Goal: Task Accomplishment & Management: Manage account settings

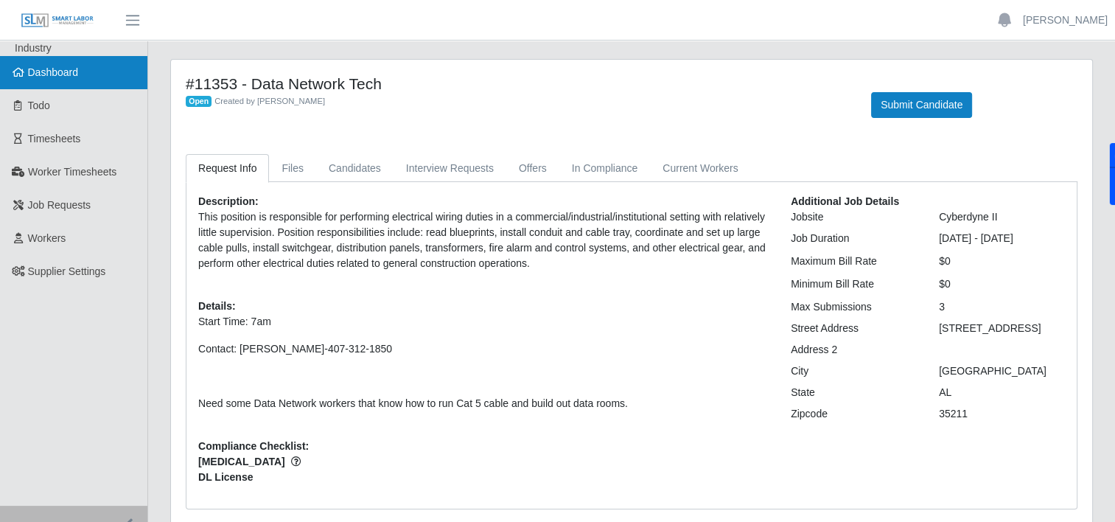
click at [49, 80] on link "Dashboard" at bounding box center [73, 72] width 147 height 33
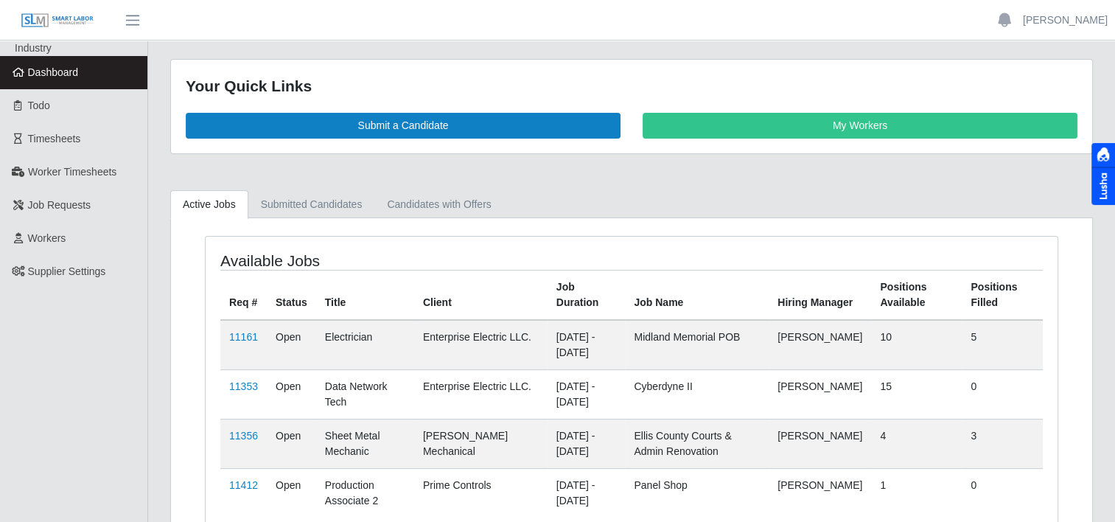
scroll to position [87, 0]
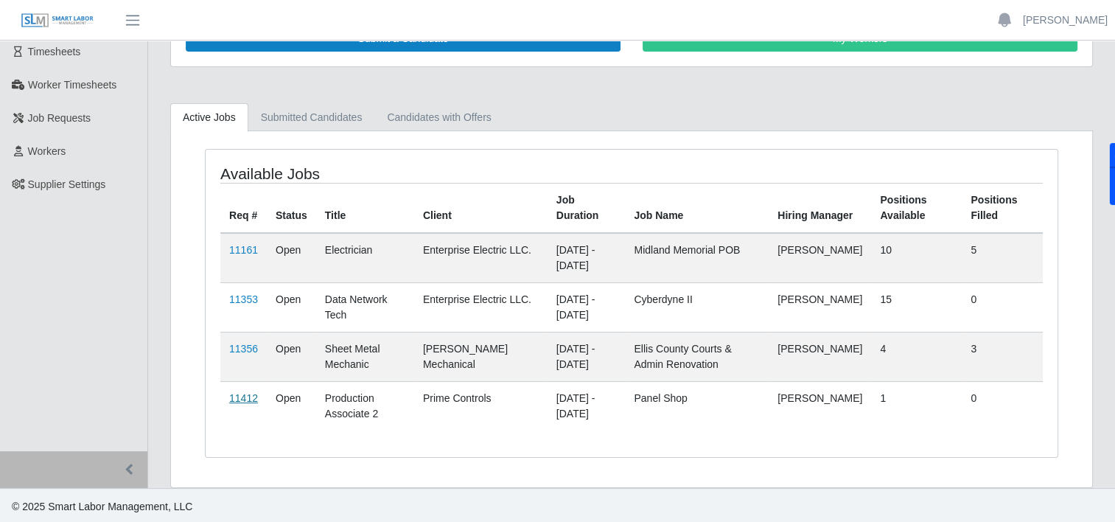
click at [251, 398] on link "11412" at bounding box center [243, 398] width 29 height 12
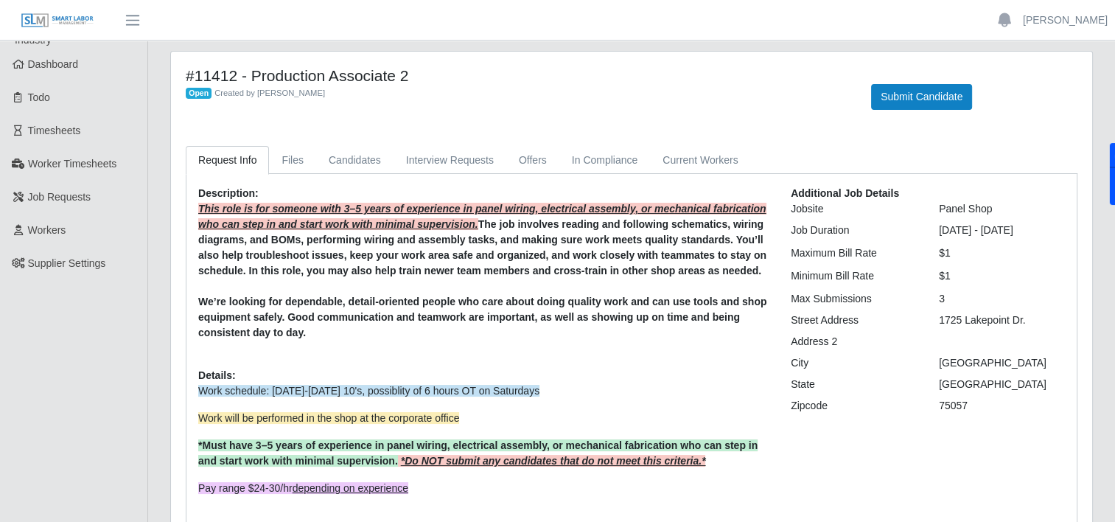
scroll to position [149, 0]
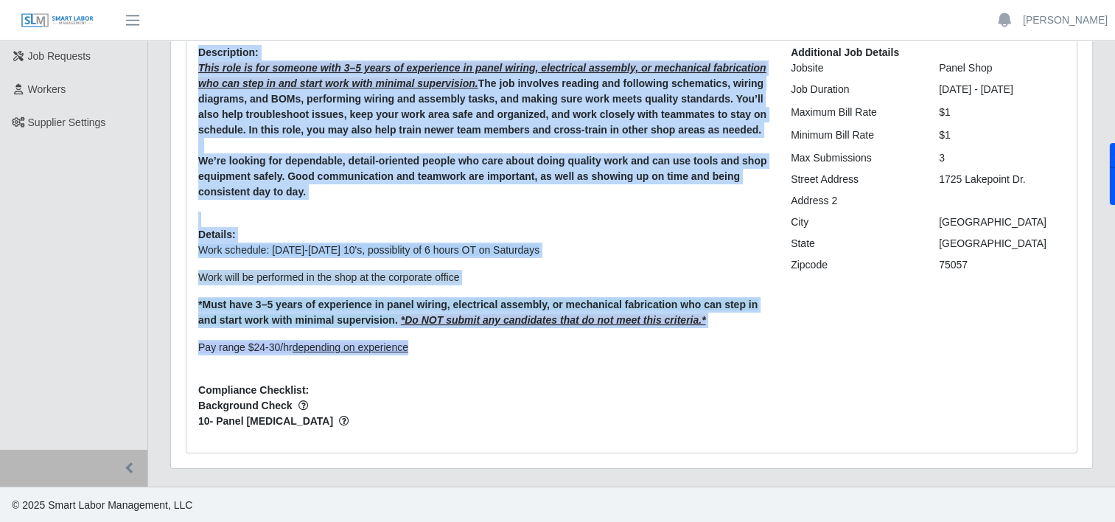
drag, startPoint x: 425, startPoint y: 345, endPoint x: 195, endPoint y: 52, distance: 372.3
click at [195, 52] on div "Description: This role is for someone with 3–5 years of experience in panel wir…" at bounding box center [483, 243] width 593 height 396
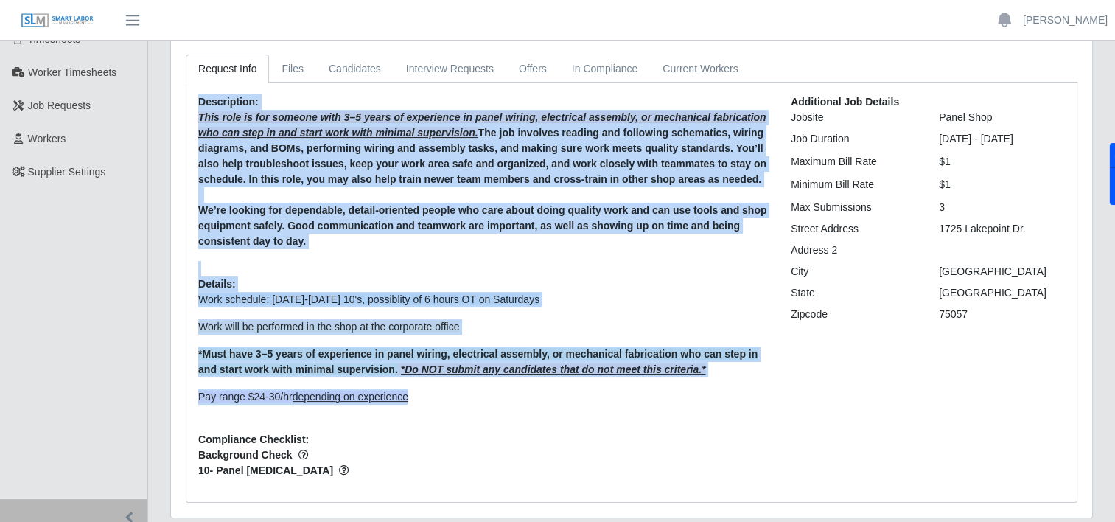
scroll to position [96, 0]
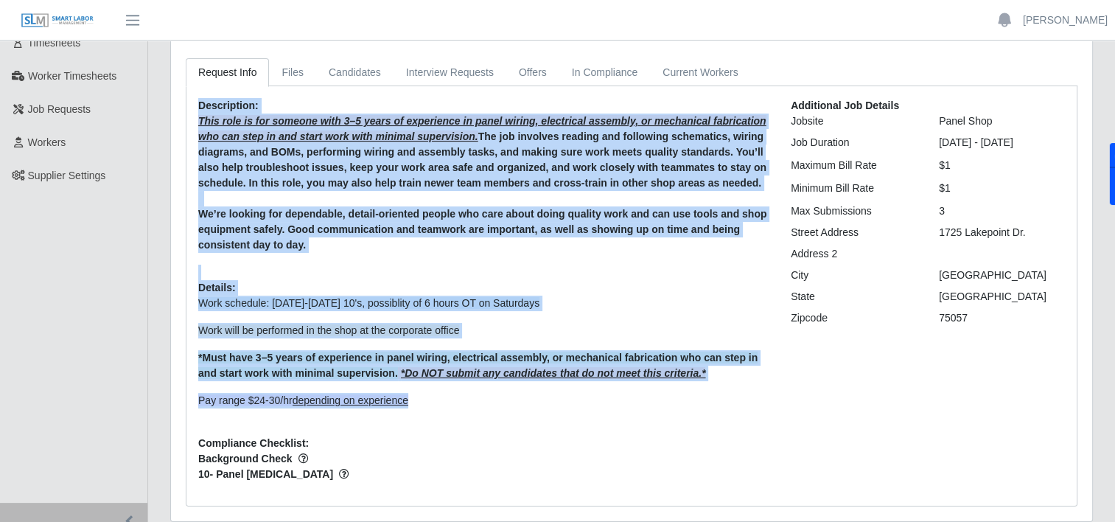
drag, startPoint x: 195, startPoint y: 52, endPoint x: 318, endPoint y: 160, distance: 164.0
copy div "Description: This role is for someone with 3–5 years of experience in panel wir…"
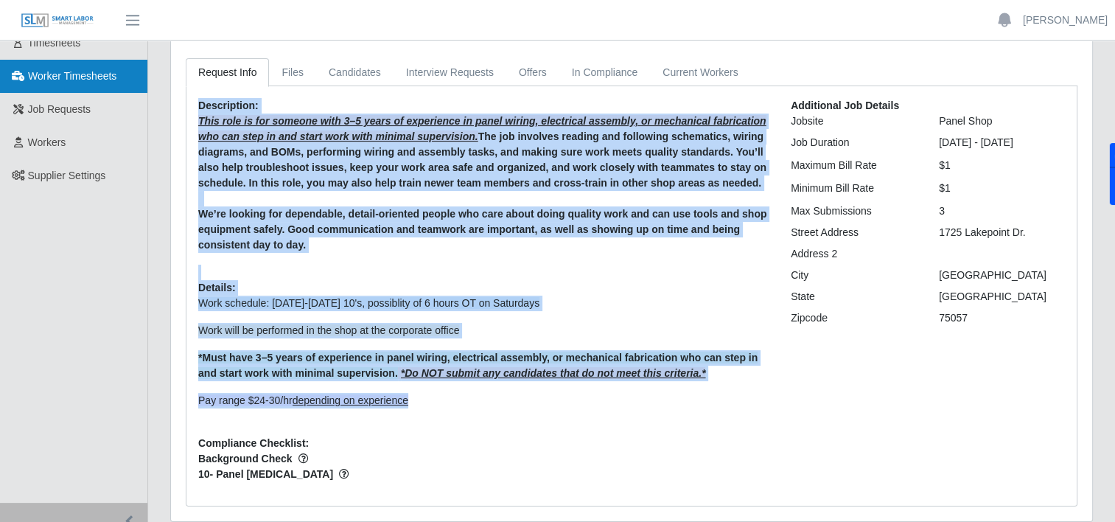
click at [70, 77] on span "Worker Timesheets" at bounding box center [72, 76] width 88 height 12
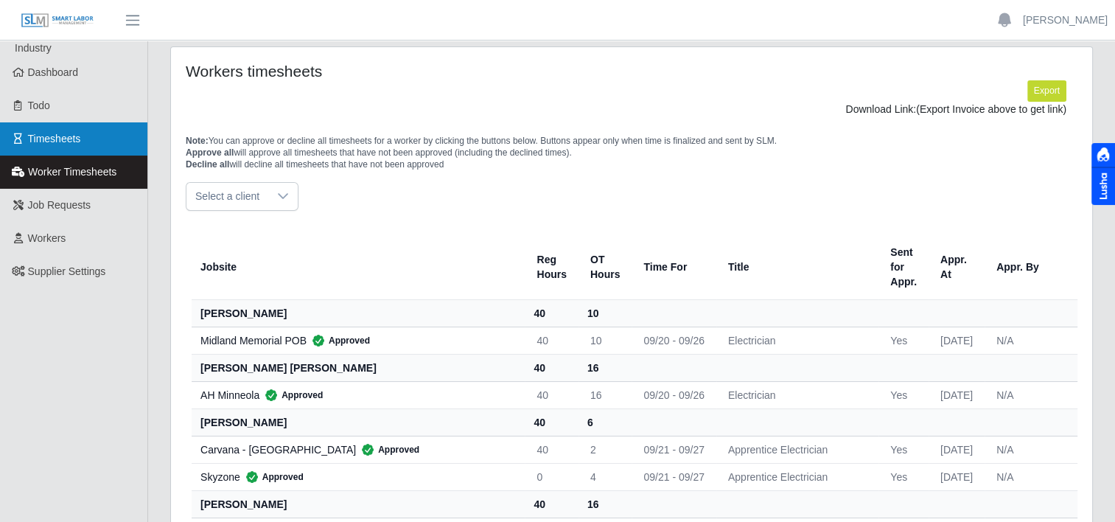
click at [57, 142] on span "Timesheets" at bounding box center [54, 139] width 53 height 12
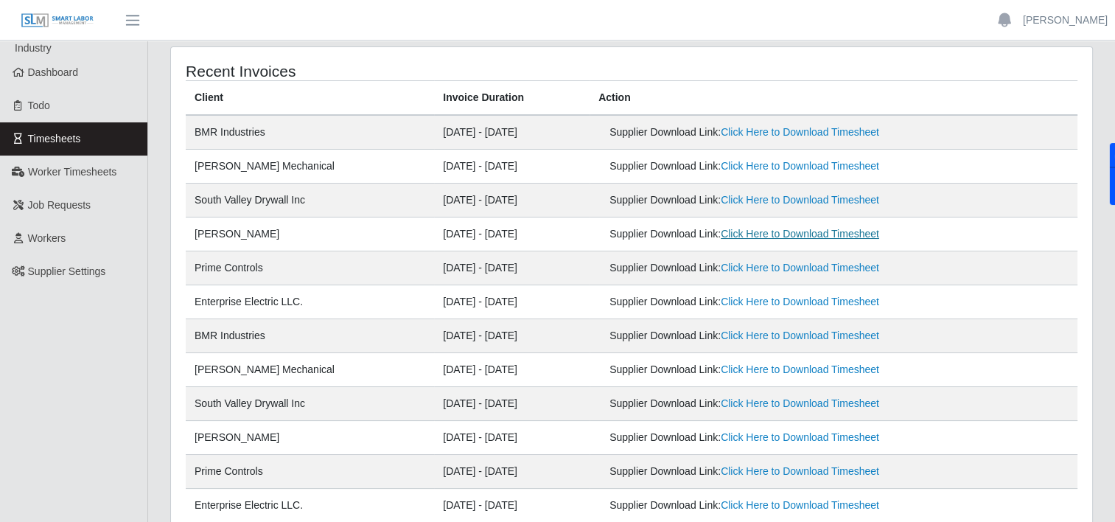
click at [784, 229] on link "Click Here to Download Timesheet" at bounding box center [800, 234] width 158 height 12
